Goal: Complete application form

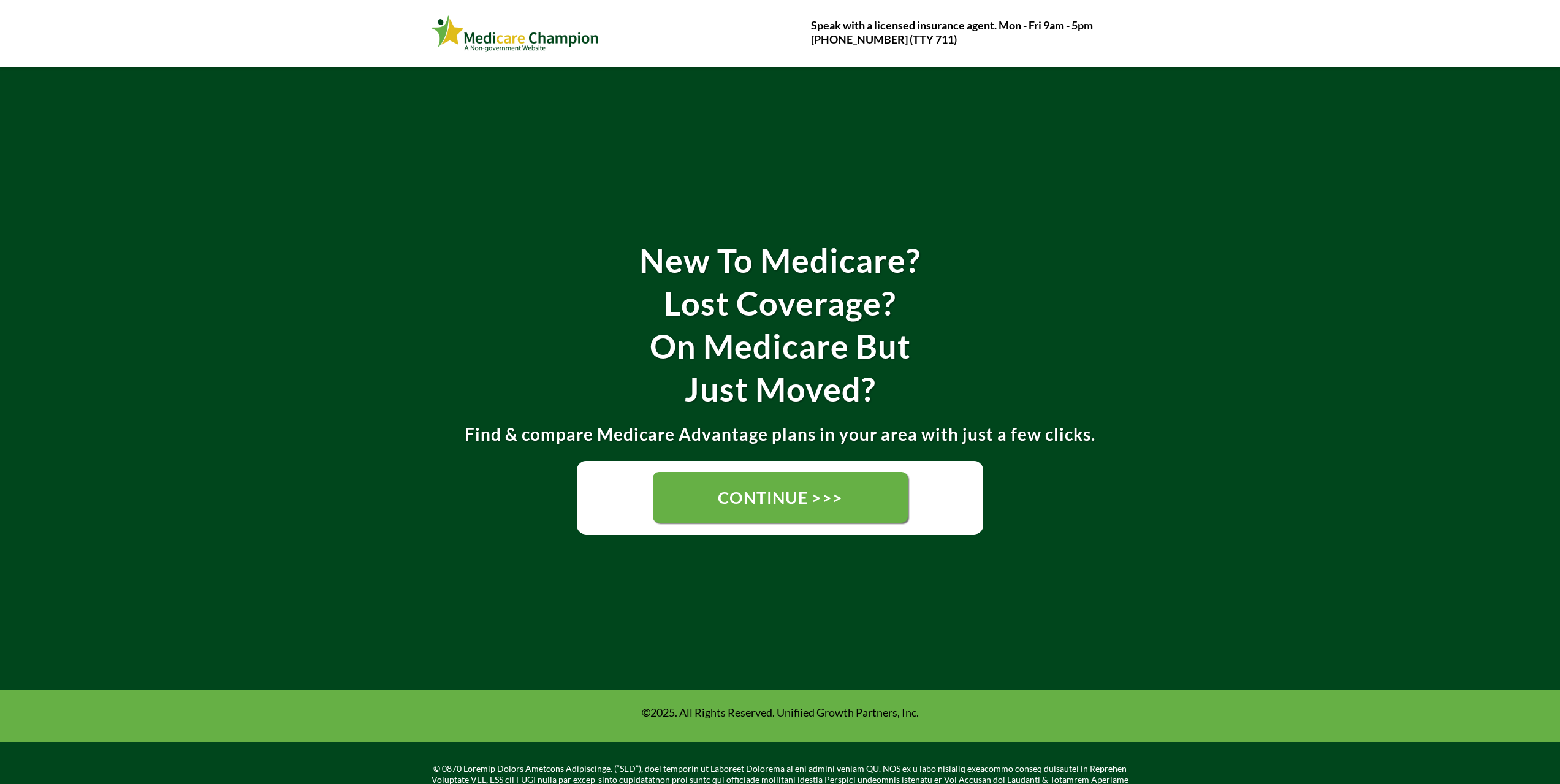
click at [742, 508] on span "CONTINUE >>>" at bounding box center [780, 497] width 125 height 20
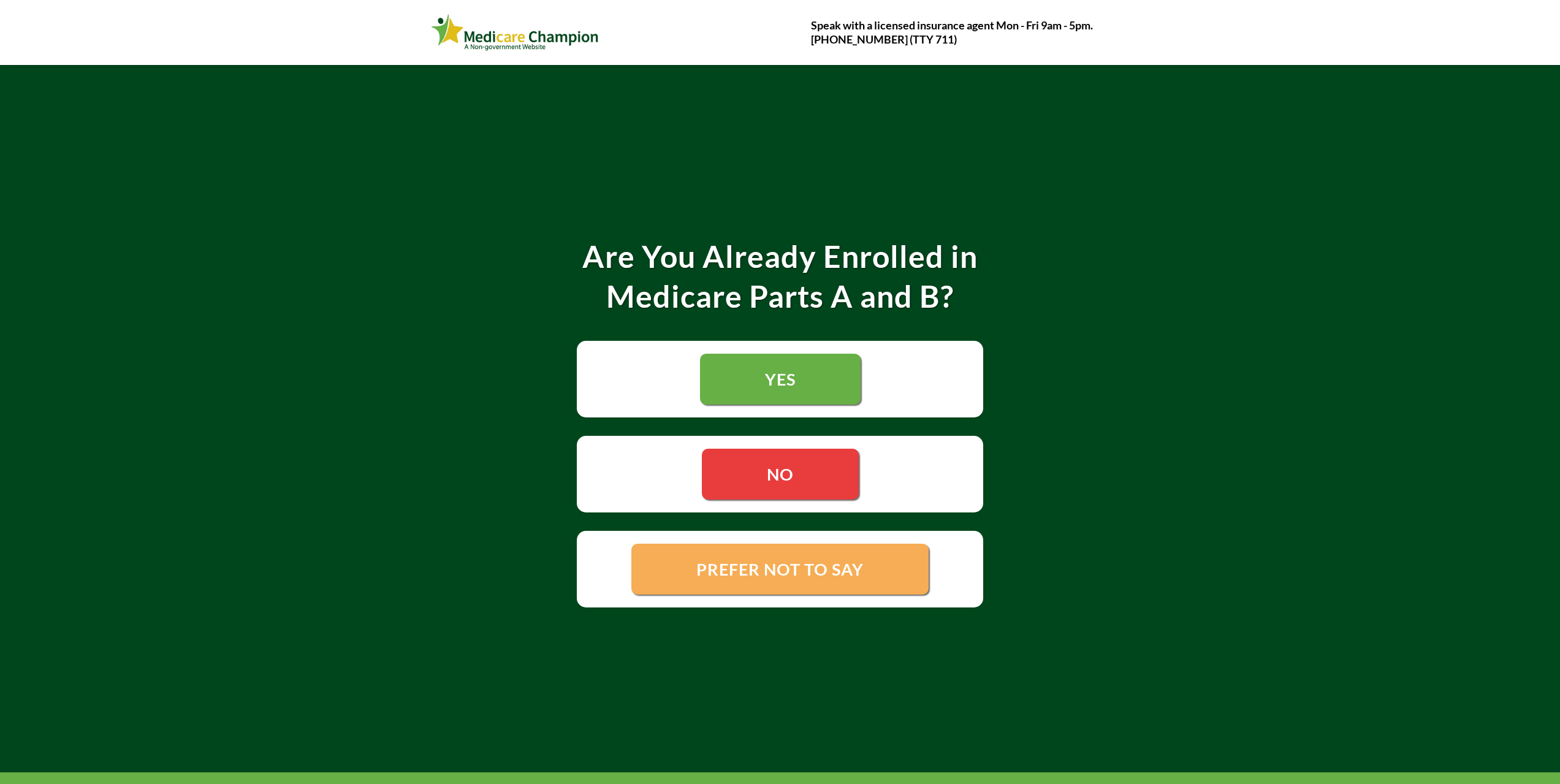
click at [756, 568] on span "PREFER NOT TO SAY" at bounding box center [780, 568] width 167 height 20
